Goal: Use online tool/utility: Utilize a website feature to perform a specific function

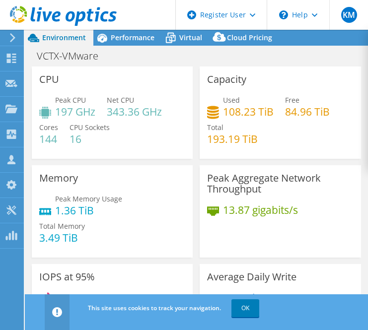
select select "USD"
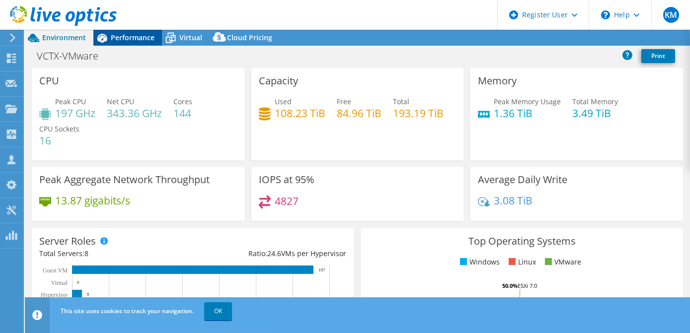
click at [120, 42] on span "Performance" at bounding box center [133, 37] width 44 height 9
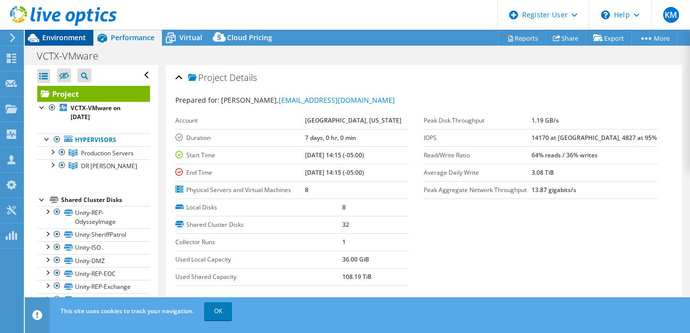
click at [68, 40] on span "Environment" at bounding box center [64, 37] width 44 height 9
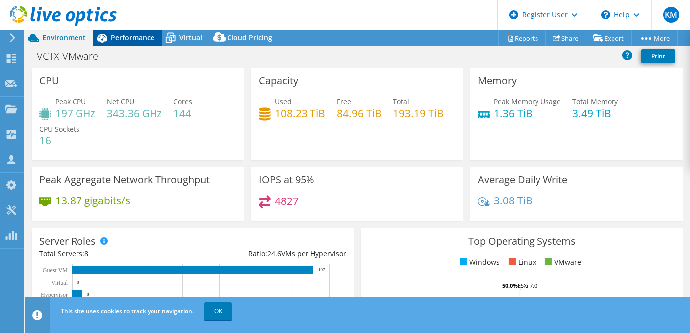
click at [124, 36] on span "Performance" at bounding box center [133, 37] width 44 height 9
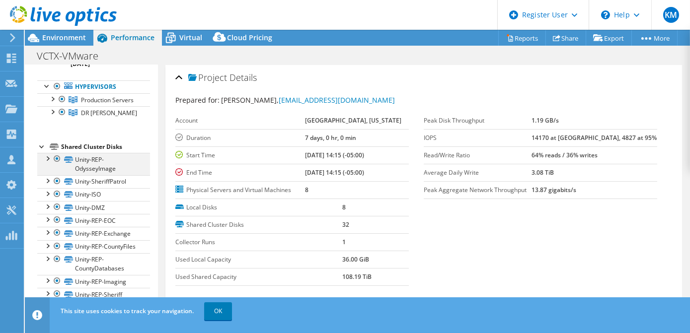
scroll to position [54, 0]
click at [64, 118] on div at bounding box center [62, 112] width 10 height 12
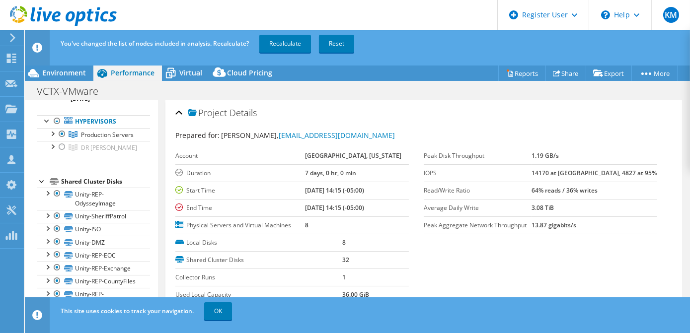
click at [312, 32] on div "You've changed the list of nodes included in analysis. Recalculate? Recalculate…" at bounding box center [376, 44] width 636 height 28
click at [305, 36] on link "Recalculate" at bounding box center [285, 44] width 52 height 18
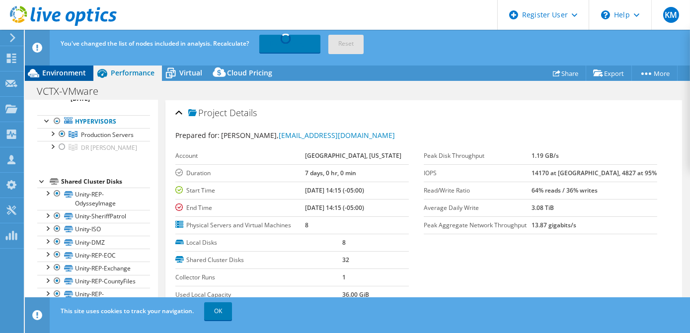
click at [67, 72] on span "Environment" at bounding box center [64, 72] width 44 height 9
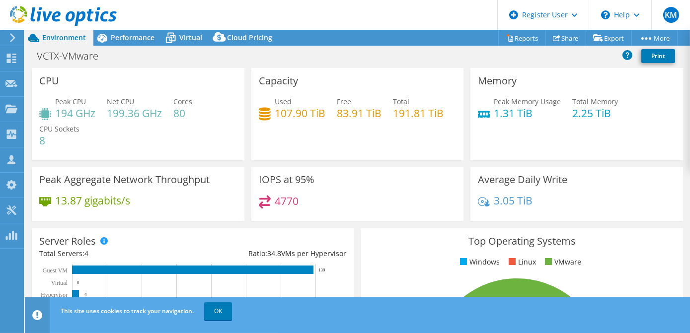
click at [205, 127] on div "Peak CPU 194 GHz Net CPU 199.36 GHz Cores 80 CPU Sockets 8" at bounding box center [138, 126] width 198 height 60
click at [243, 4] on header "KM Dell User [PERSON_NAME] [PERSON_NAME][EMAIL_ADDRESS][DOMAIN_NAME] Dell My Pr…" at bounding box center [345, 15] width 690 height 30
